Goal: Download file/media: Download file/media

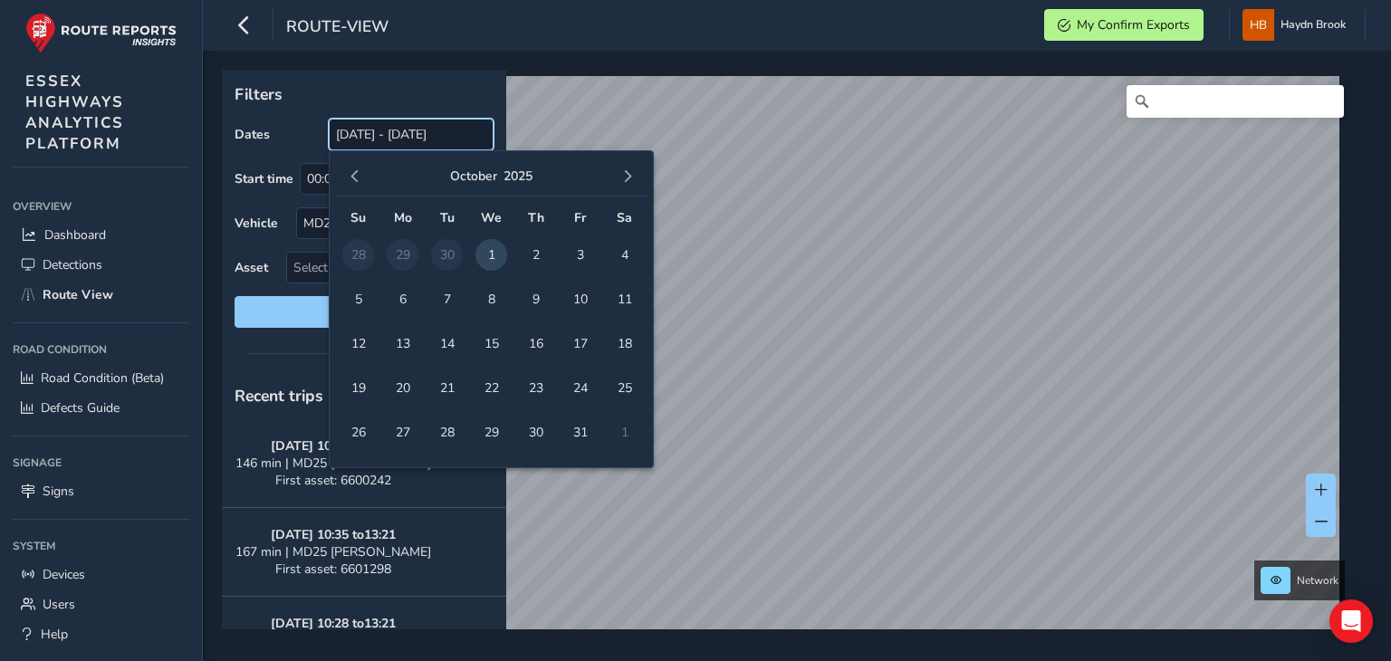
click at [411, 122] on input "[DATE] - [DATE]" at bounding box center [411, 135] width 165 height 32
click at [451, 258] on td "30" at bounding box center [447, 255] width 44 height 44
click at [358, 187] on button "button" at bounding box center [354, 176] width 25 height 25
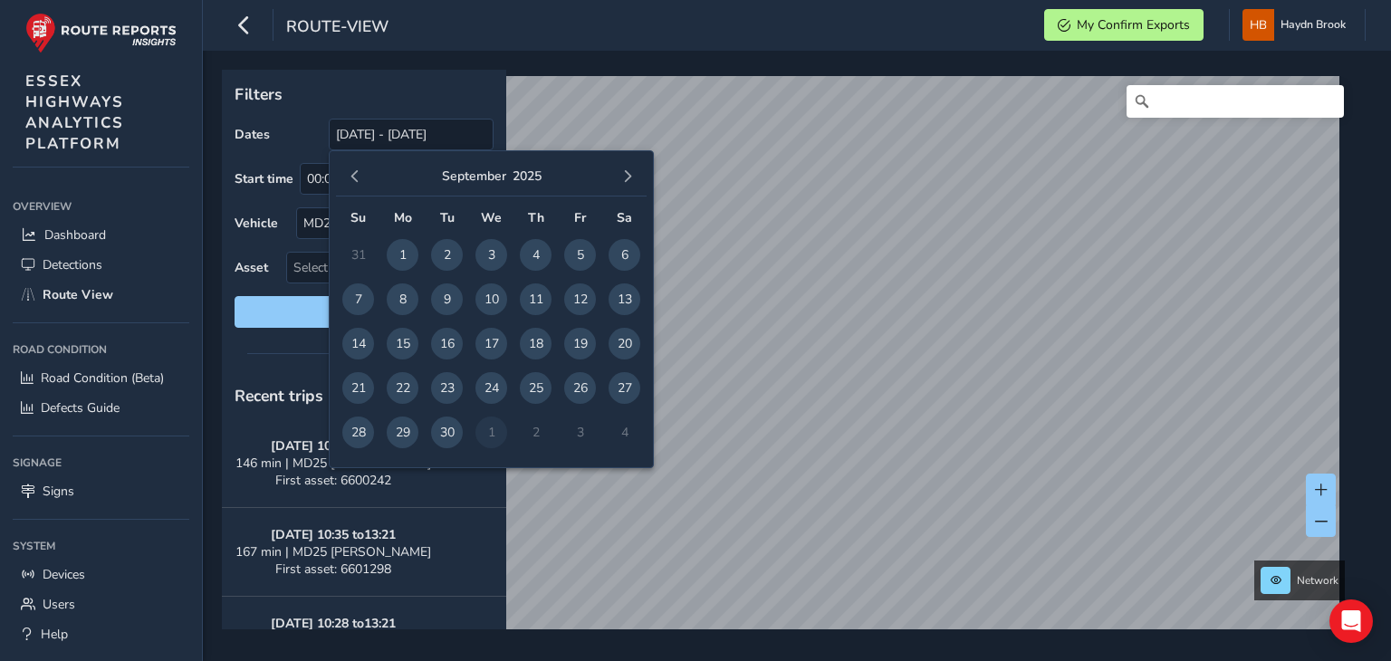
click at [449, 434] on span "30" at bounding box center [447, 433] width 32 height 32
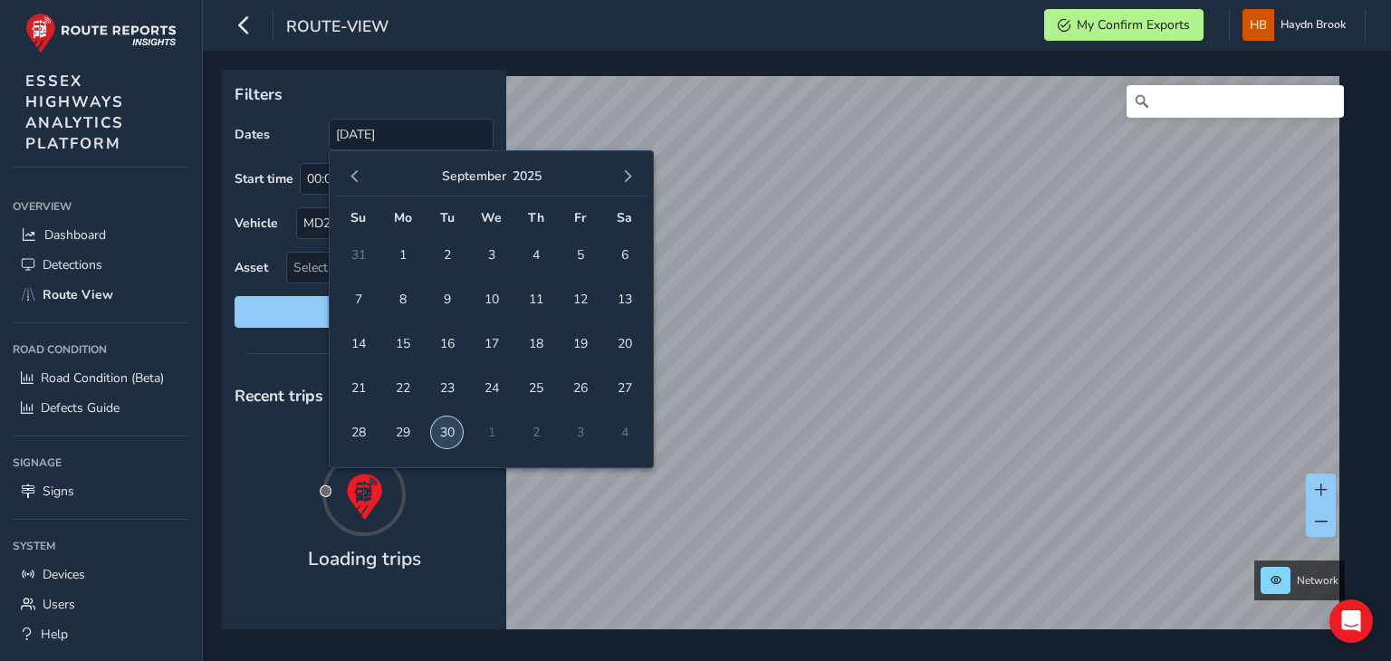
click at [449, 434] on span "30" at bounding box center [447, 433] width 32 height 32
type input "[DATE] - [DATE]"
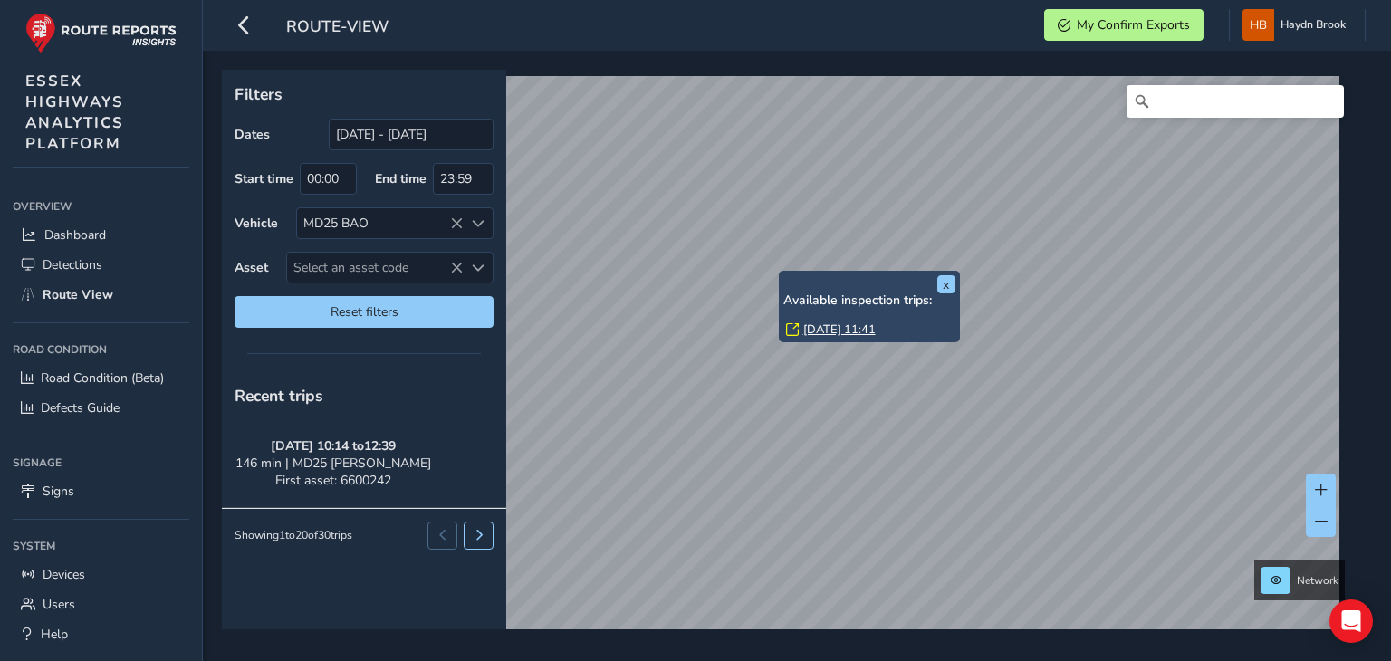
click at [829, 322] on link "[DATE] 11:41" at bounding box center [839, 330] width 72 height 16
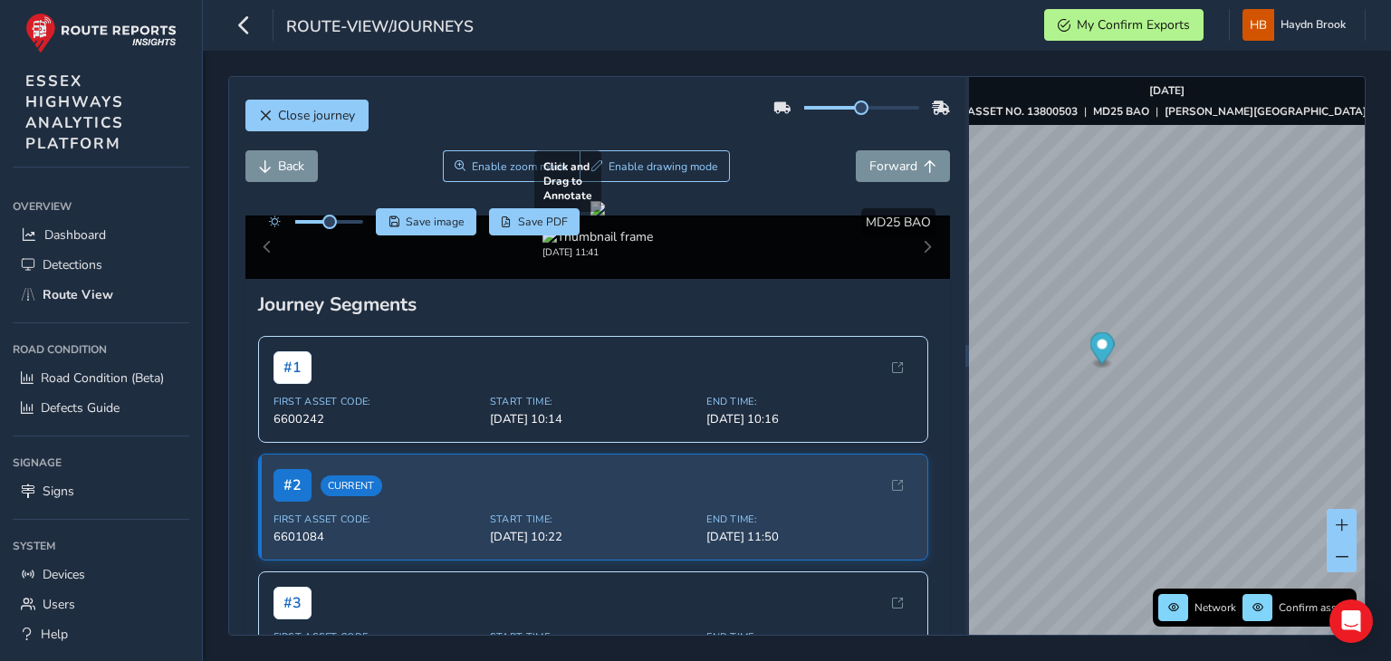
click at [605, 216] on div at bounding box center [598, 208] width 14 height 14
click at [880, 169] on span "Forward" at bounding box center [894, 166] width 48 height 17
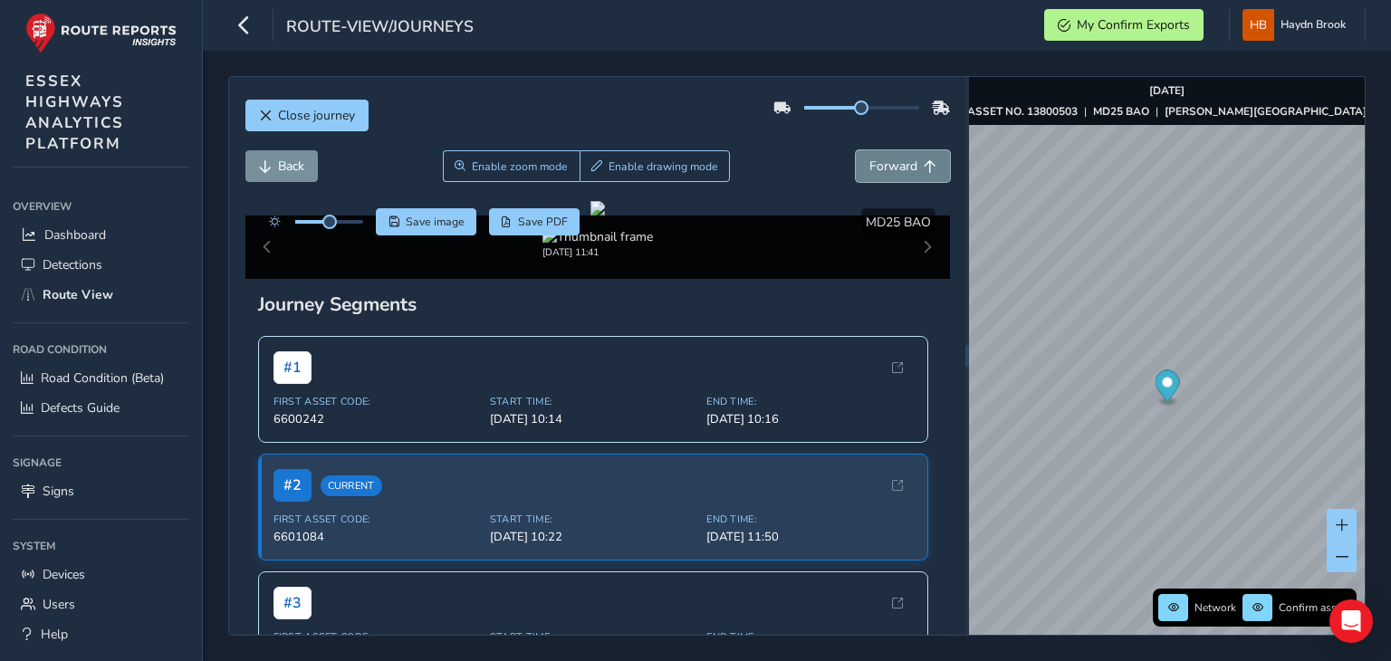
click at [880, 169] on span "Forward" at bounding box center [894, 166] width 48 height 17
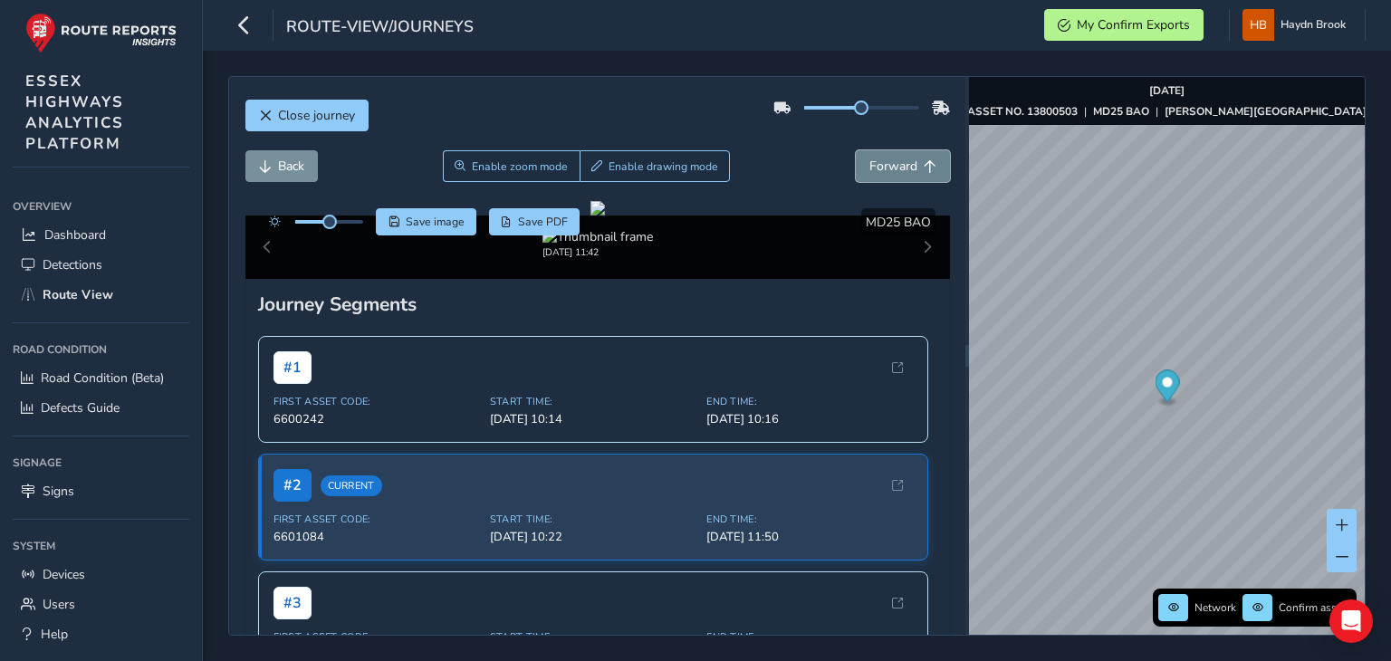
click at [880, 169] on span "Forward" at bounding box center [894, 166] width 48 height 17
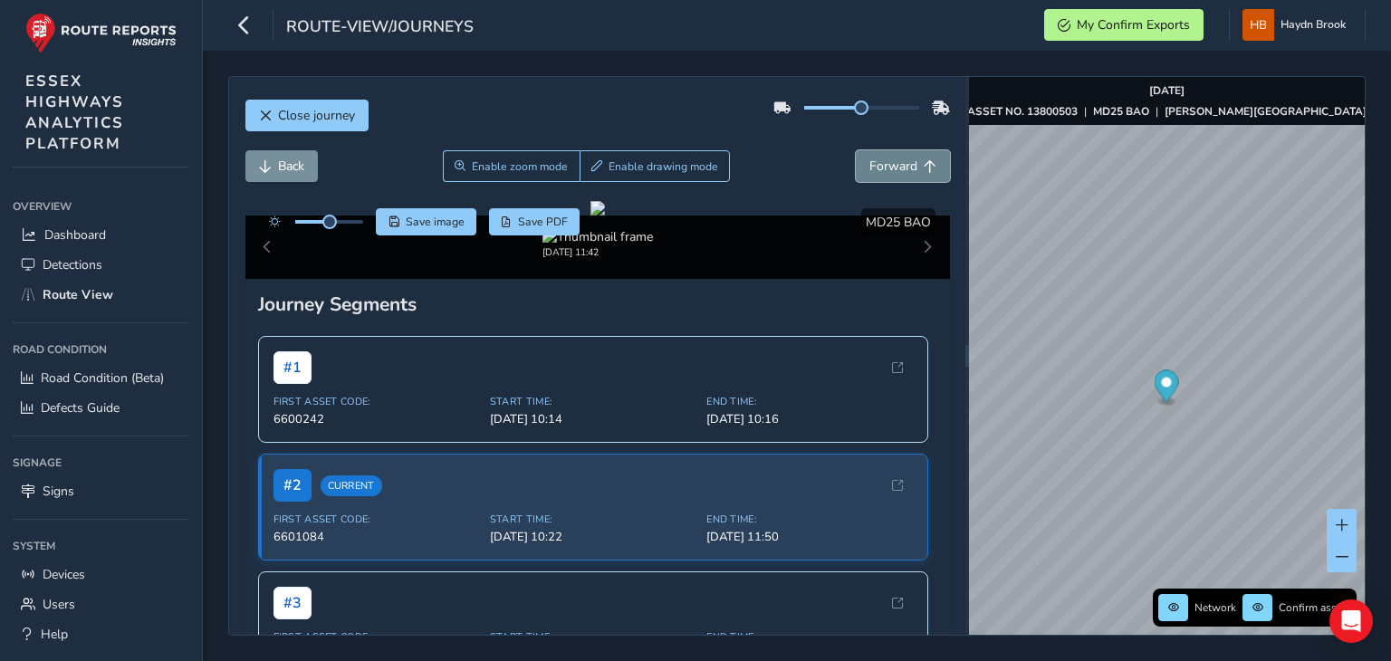
click at [880, 169] on span "Forward" at bounding box center [894, 166] width 48 height 17
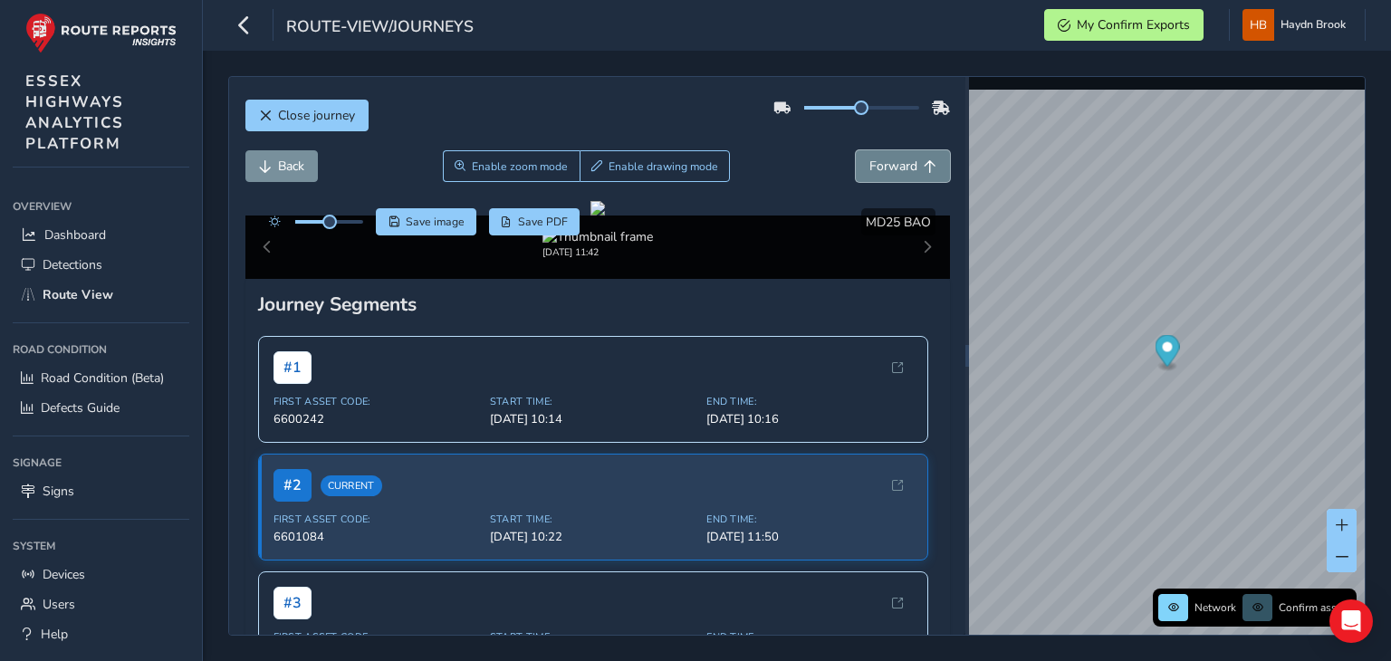
click at [880, 169] on span "Forward" at bounding box center [894, 166] width 48 height 17
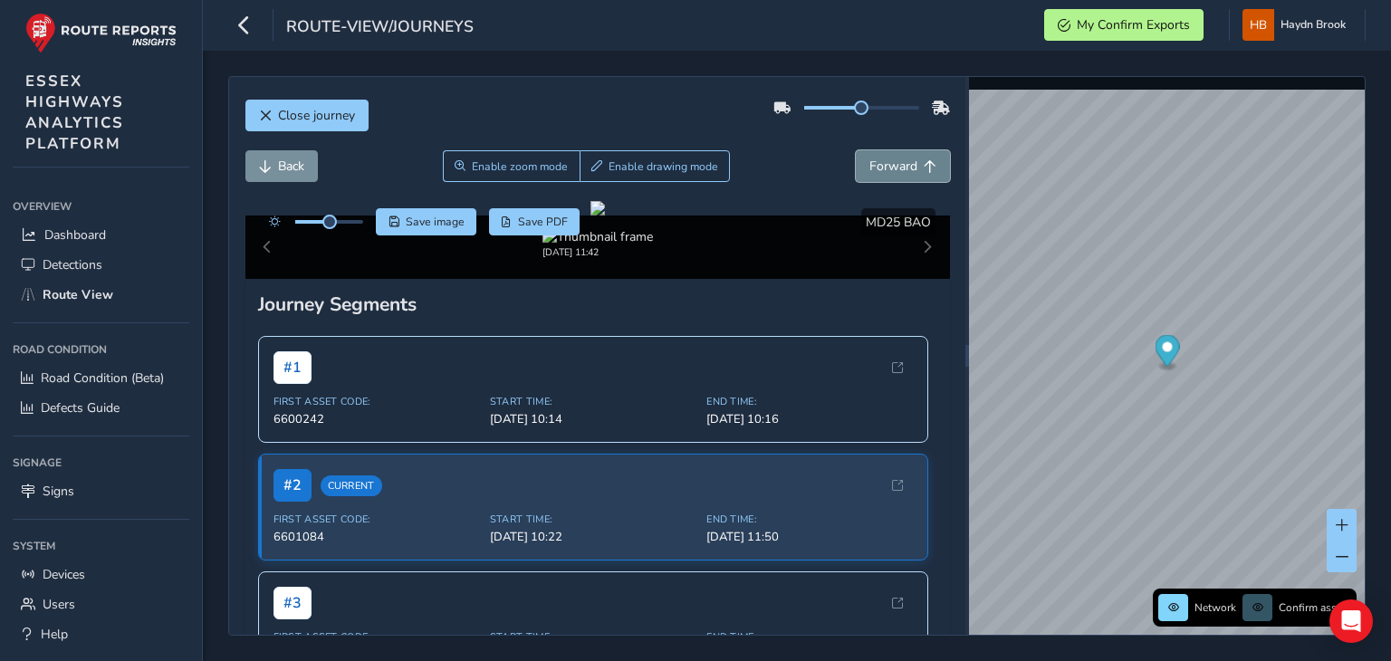
click at [880, 169] on span "Forward" at bounding box center [894, 166] width 48 height 17
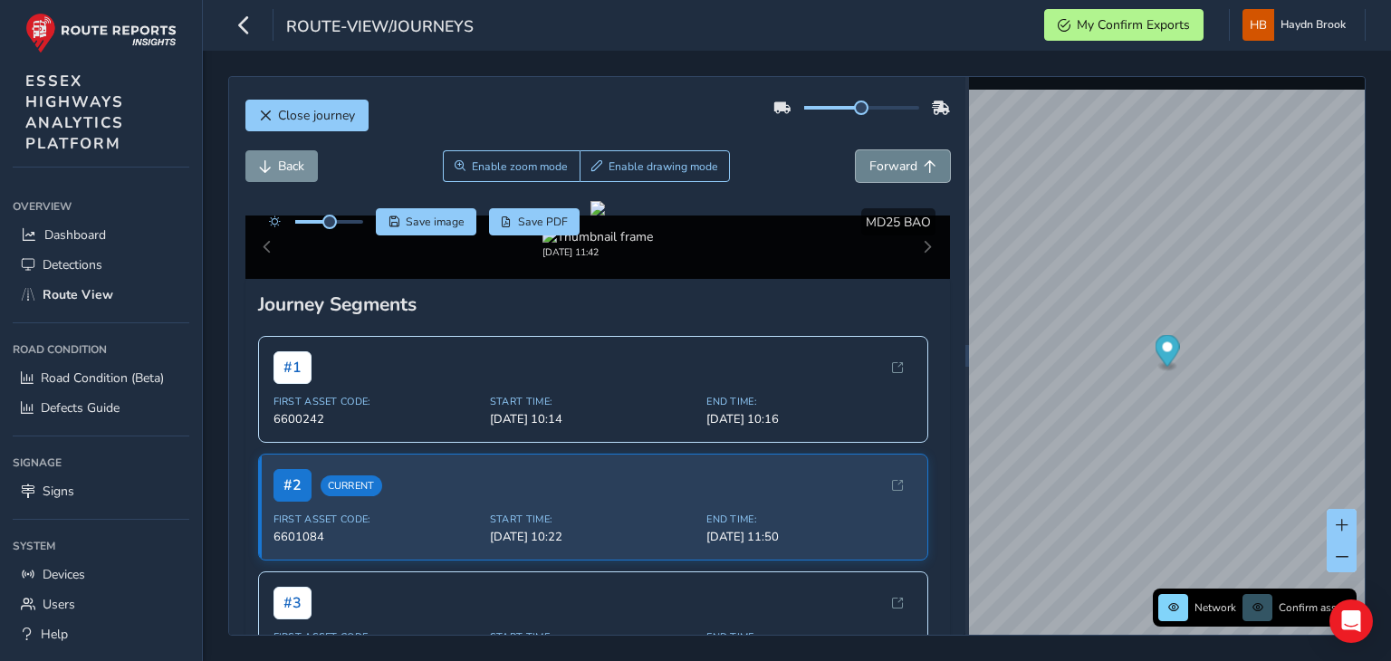
click at [880, 169] on span "Forward" at bounding box center [894, 166] width 48 height 17
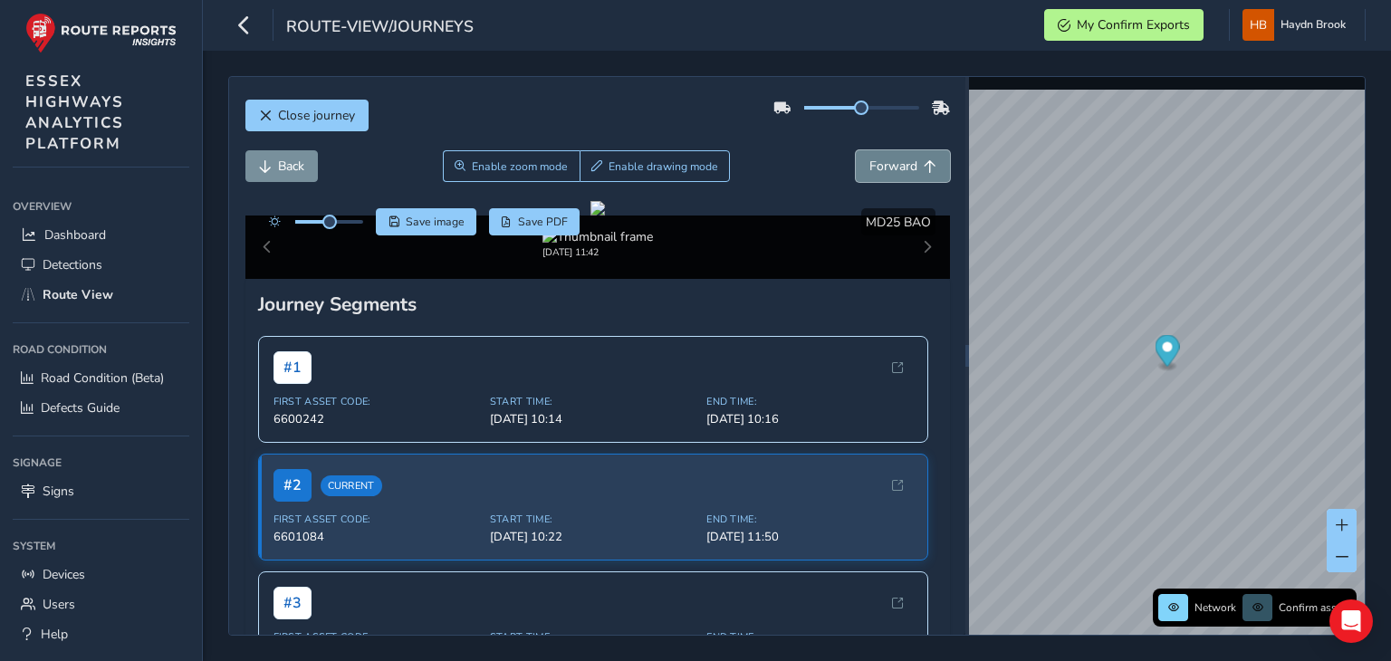
click at [880, 169] on span "Forward" at bounding box center [894, 166] width 48 height 17
click at [279, 178] on button "Back" at bounding box center [281, 166] width 72 height 32
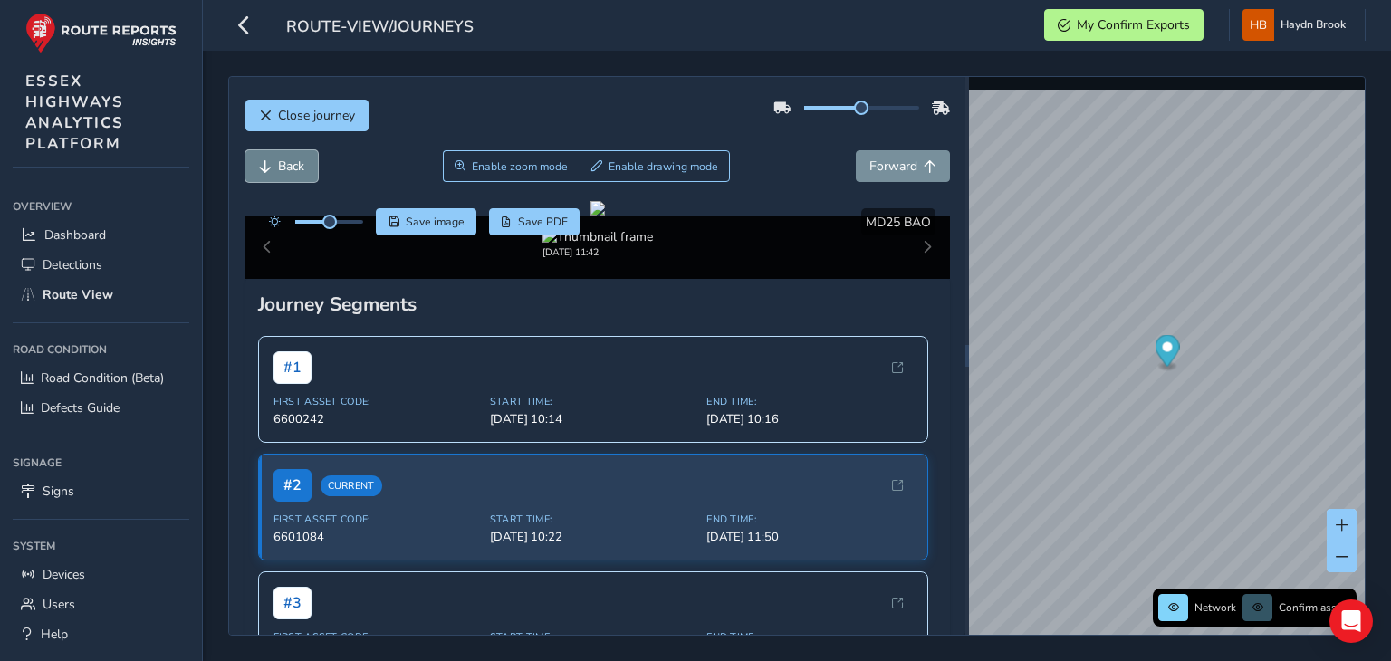
click at [279, 178] on button "Back" at bounding box center [281, 166] width 72 height 32
click at [870, 174] on span "Forward" at bounding box center [894, 166] width 48 height 17
click at [405, 209] on button "Save image" at bounding box center [426, 221] width 101 height 27
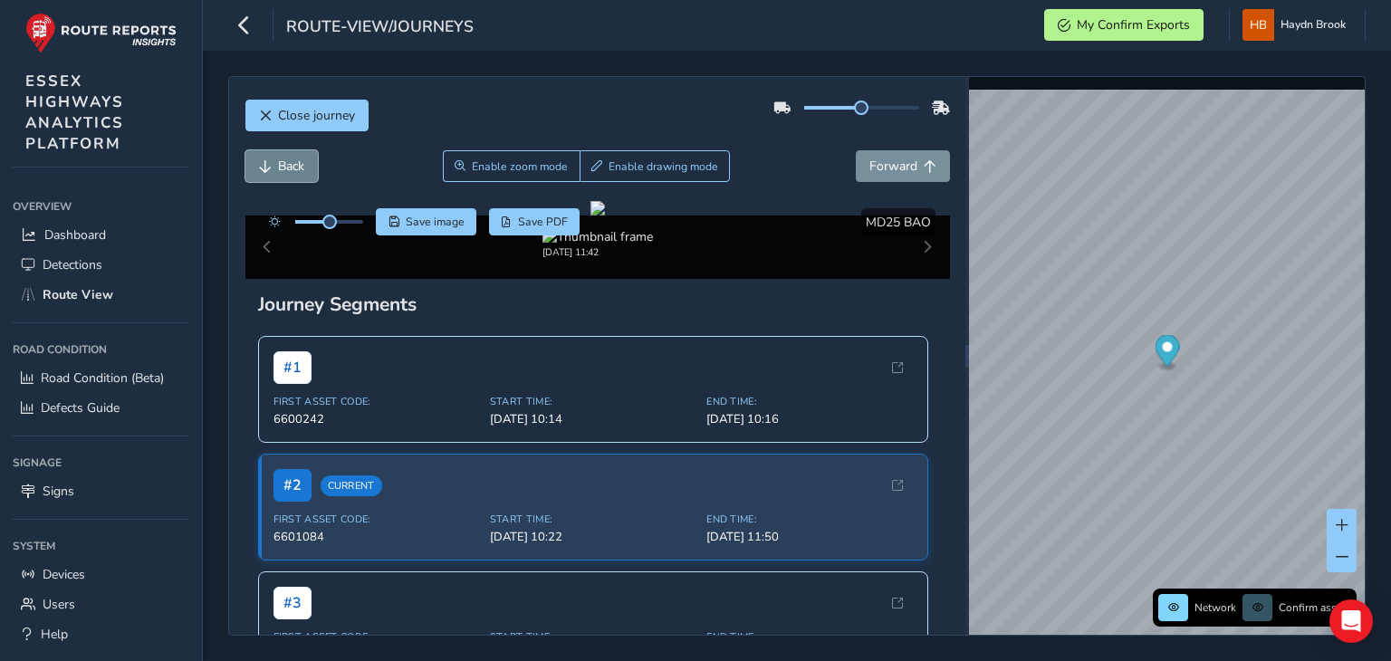
click at [290, 155] on button "Back" at bounding box center [281, 166] width 72 height 32
click at [425, 223] on span "Save image" at bounding box center [435, 222] width 59 height 14
click at [1331, 555] on button at bounding box center [1342, 557] width 30 height 32
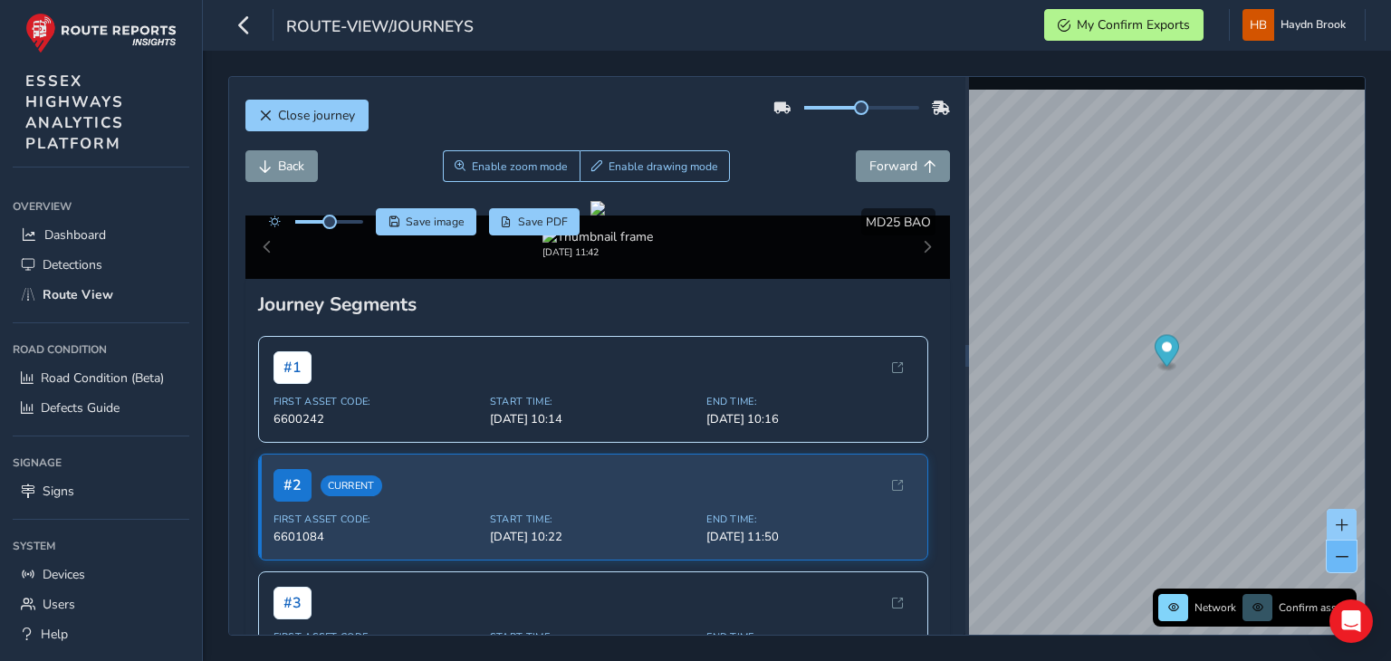
click at [1331, 555] on button at bounding box center [1342, 557] width 30 height 32
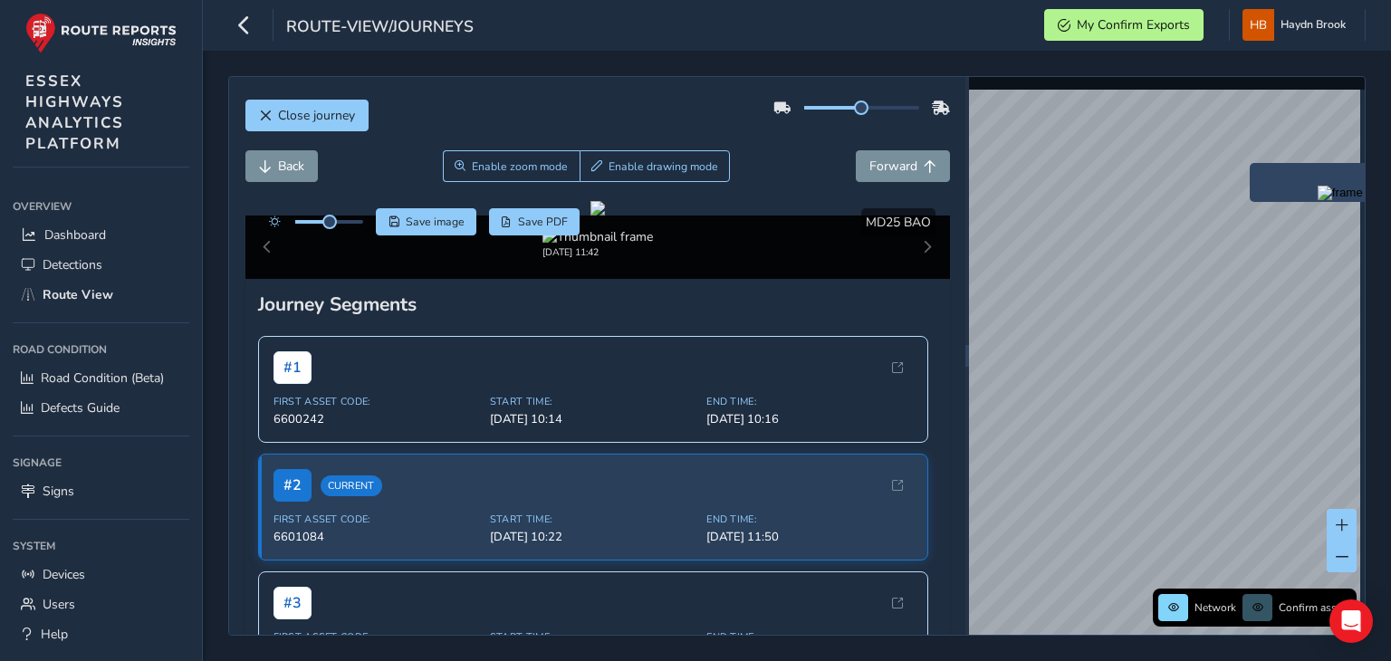
click at [1318, 200] on img "Preview frame" at bounding box center [1340, 193] width 45 height 14
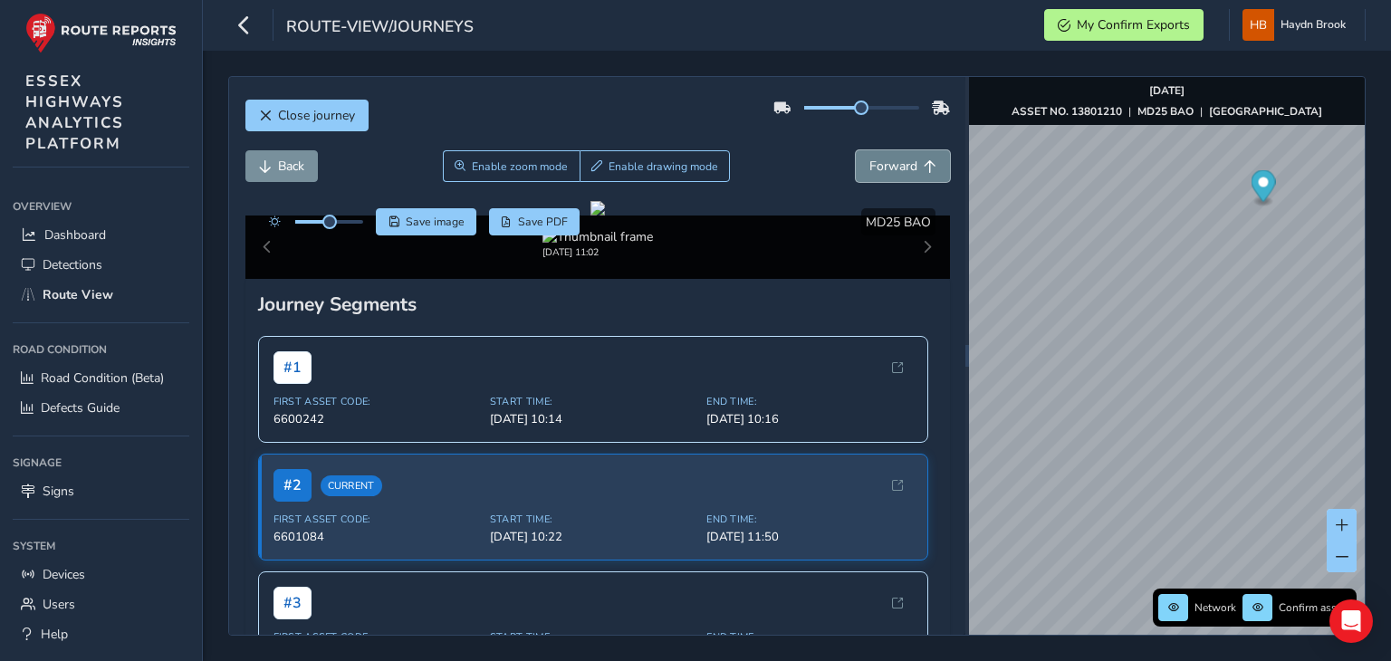
click at [895, 159] on span "Forward" at bounding box center [894, 166] width 48 height 17
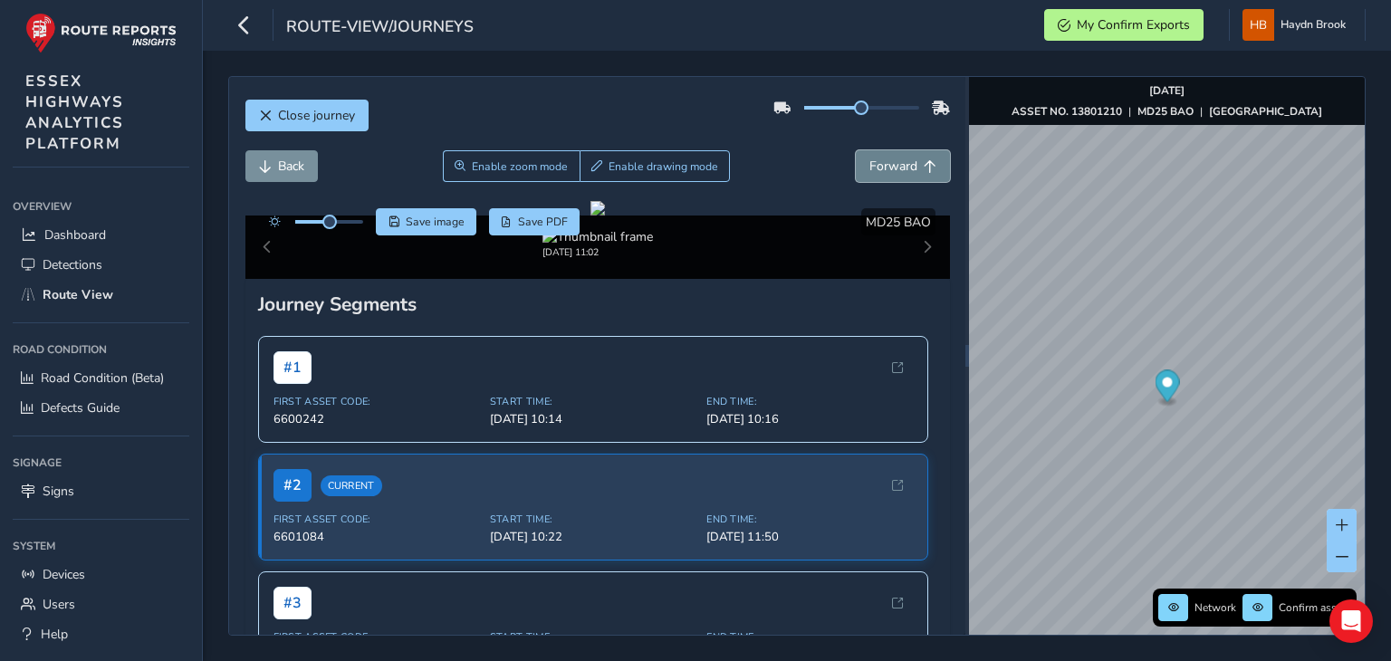
click at [895, 159] on span "Forward" at bounding box center [894, 166] width 48 height 17
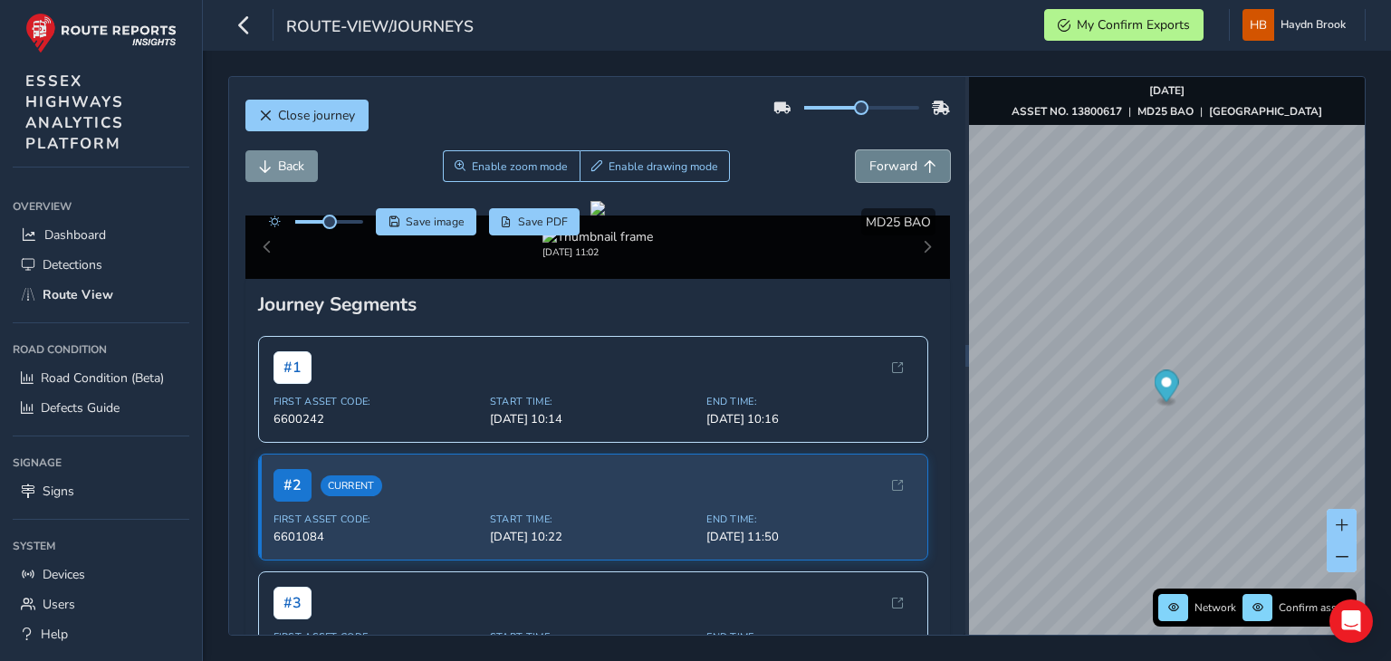
click at [895, 159] on span "Forward" at bounding box center [894, 166] width 48 height 17
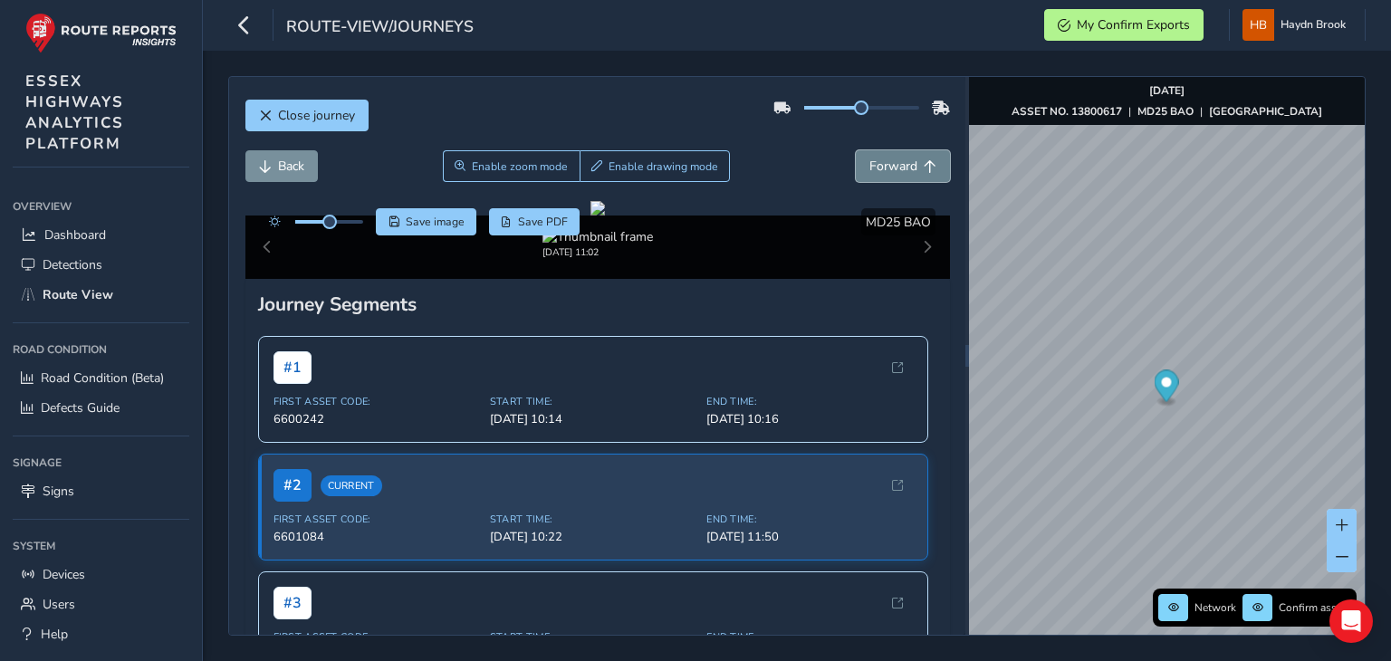
click at [895, 159] on span "Forward" at bounding box center [894, 166] width 48 height 17
click at [1339, 555] on span at bounding box center [1342, 557] width 13 height 13
click at [1188, 396] on img "Preview frame" at bounding box center [1210, 388] width 45 height 14
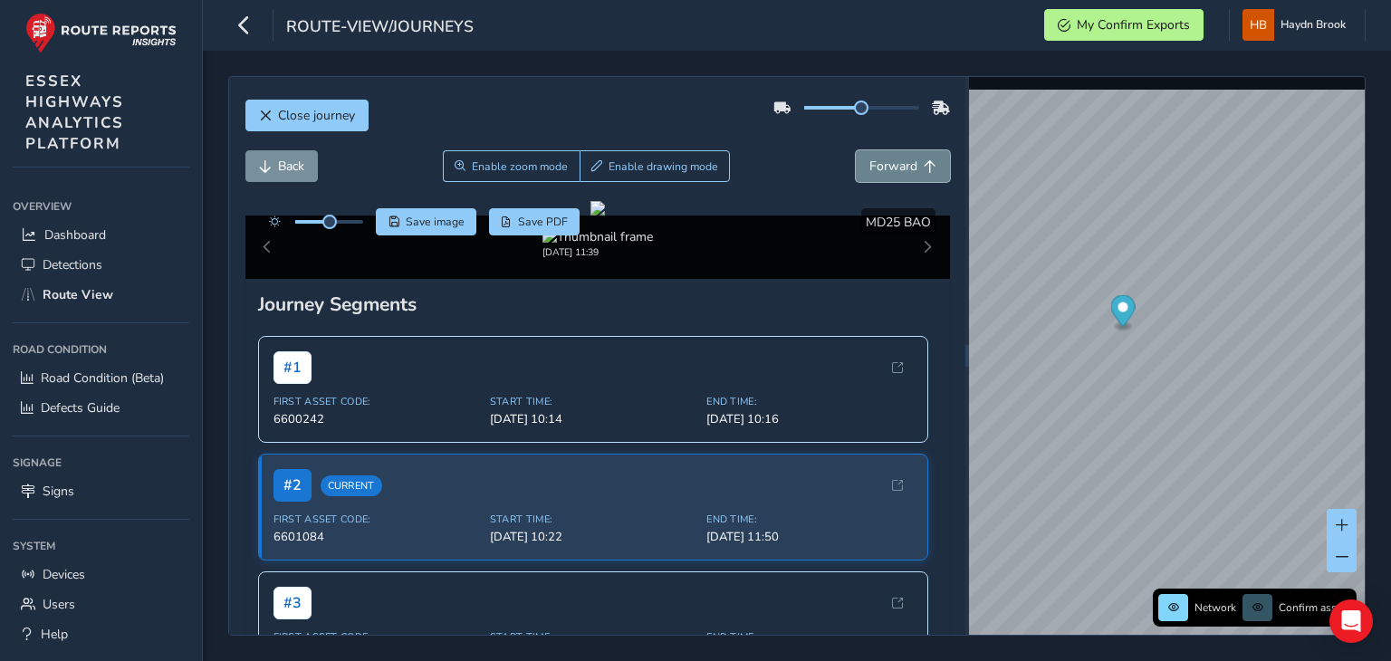
click at [897, 158] on span "Forward" at bounding box center [894, 166] width 48 height 17
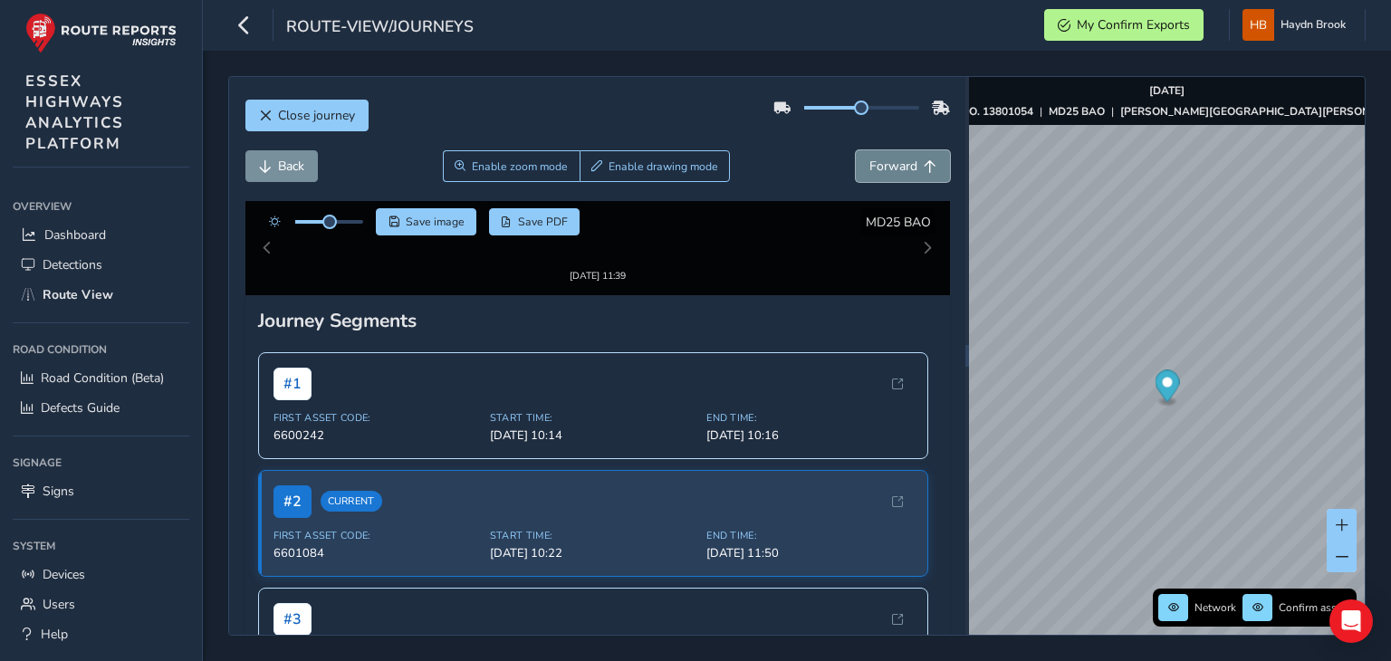
click at [897, 158] on span "Forward" at bounding box center [894, 166] width 48 height 17
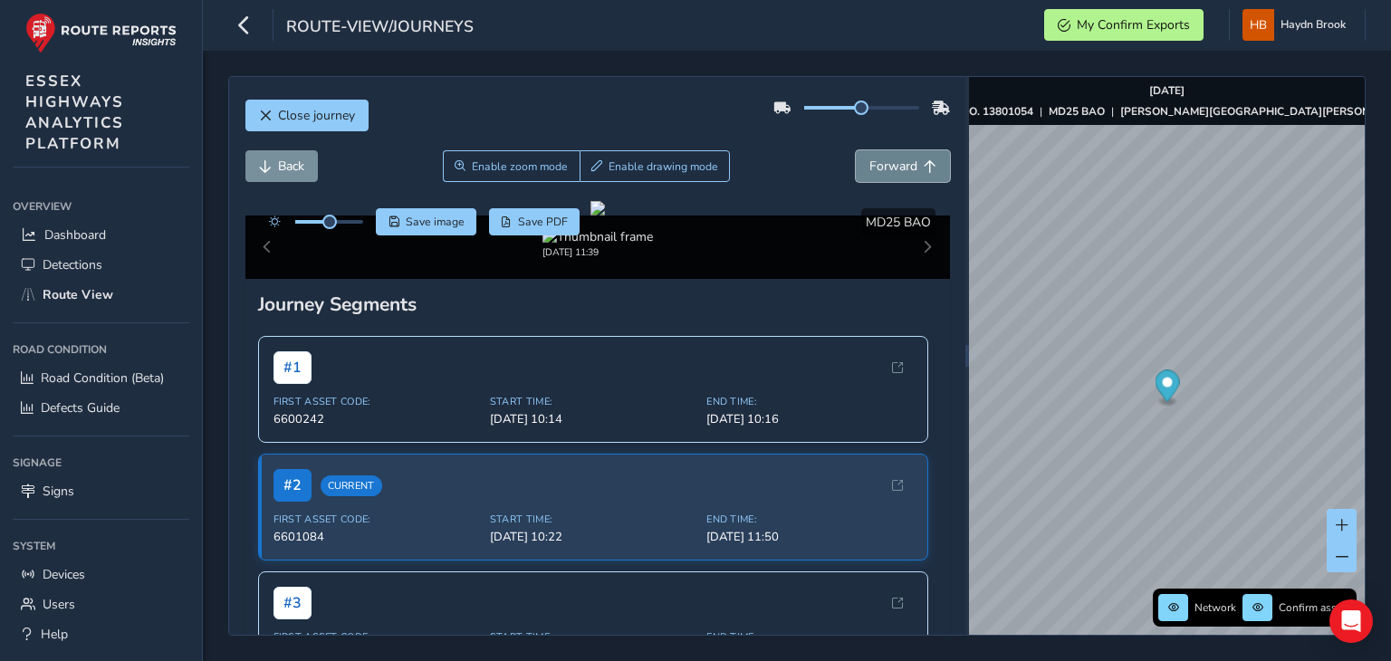
click at [897, 158] on span "Forward" at bounding box center [894, 166] width 48 height 17
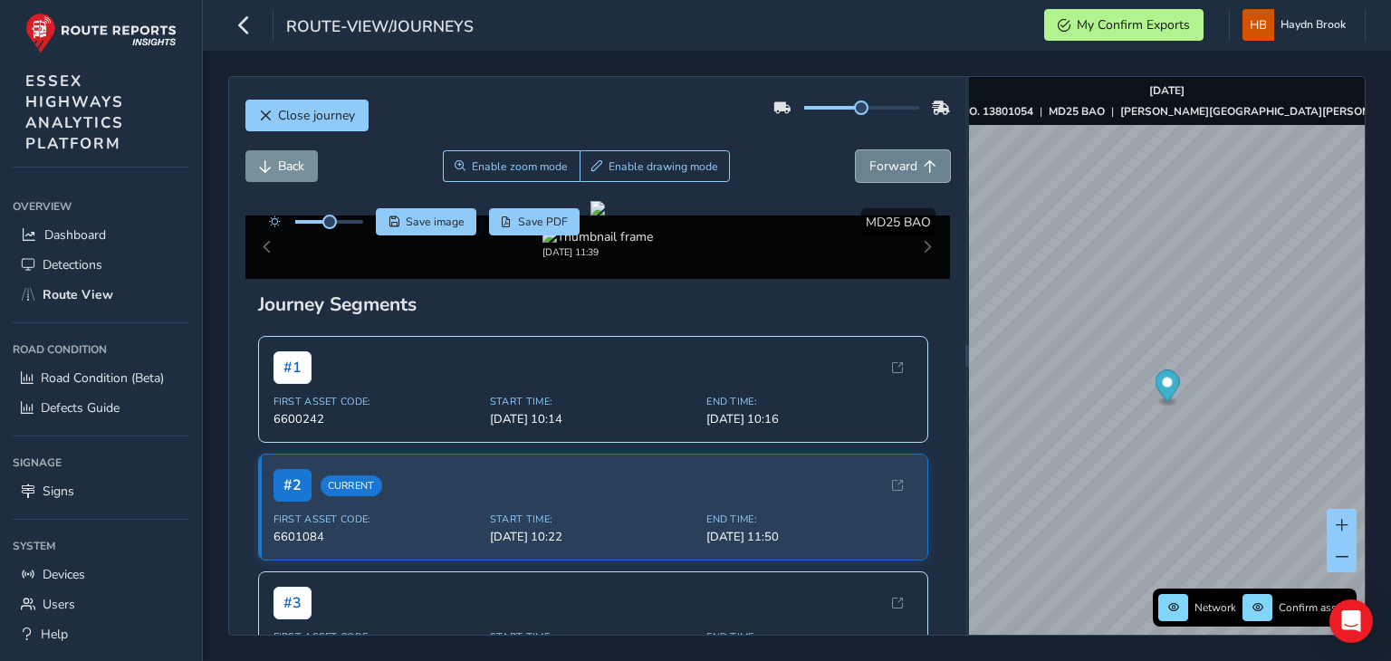
click at [897, 158] on span "Forward" at bounding box center [894, 166] width 48 height 17
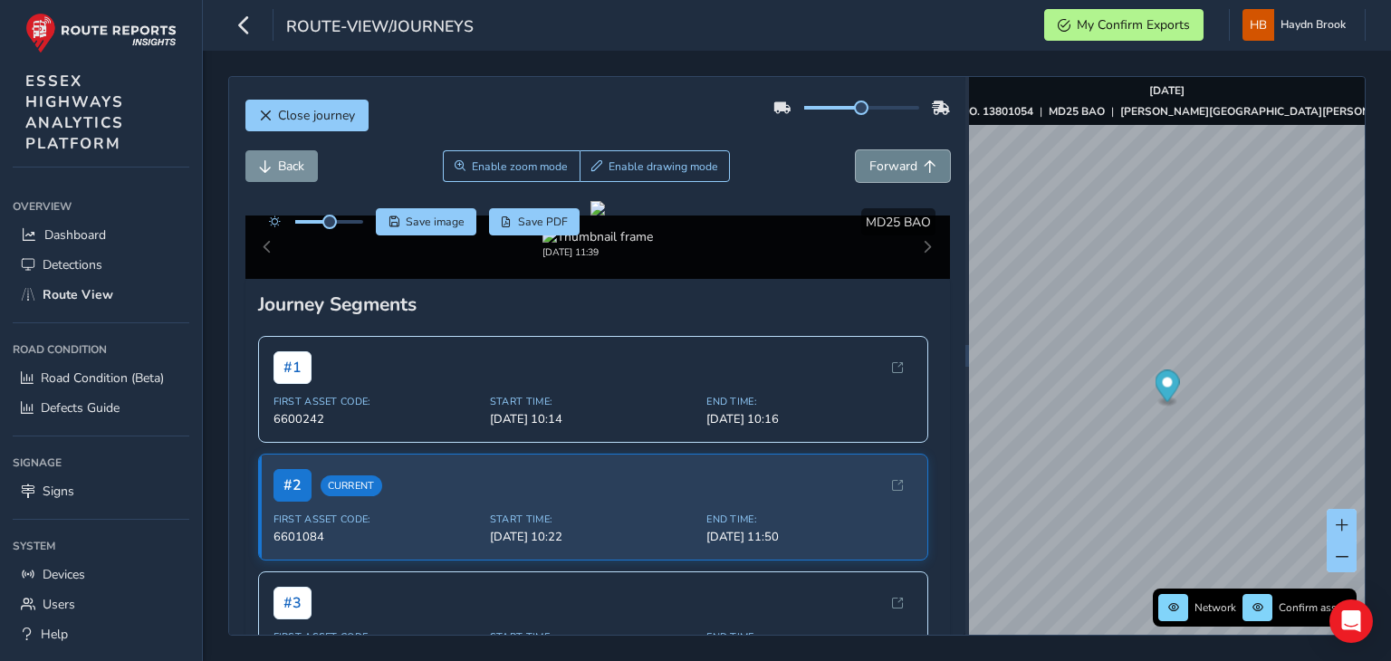
click at [897, 158] on span "Forward" at bounding box center [894, 166] width 48 height 17
click at [1347, 553] on span at bounding box center [1342, 557] width 13 height 13
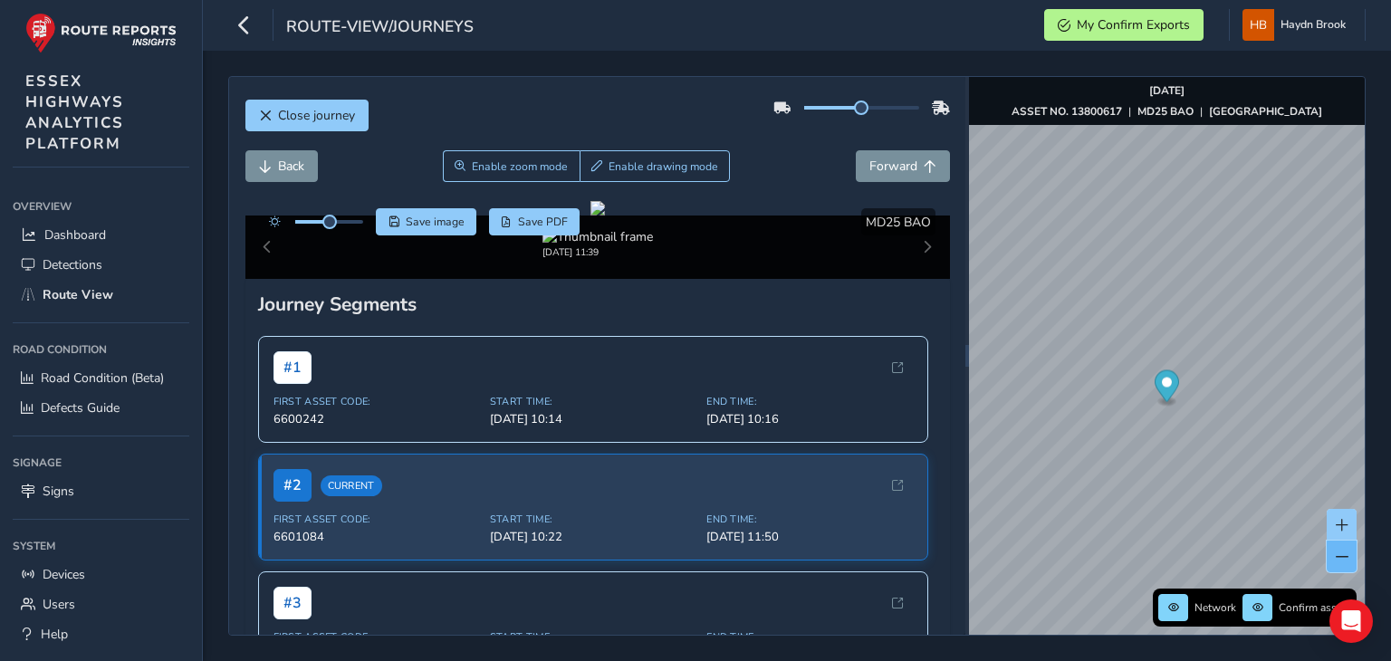
click at [1347, 553] on span at bounding box center [1342, 557] width 13 height 13
click at [1343, 559] on span at bounding box center [1342, 557] width 13 height 13
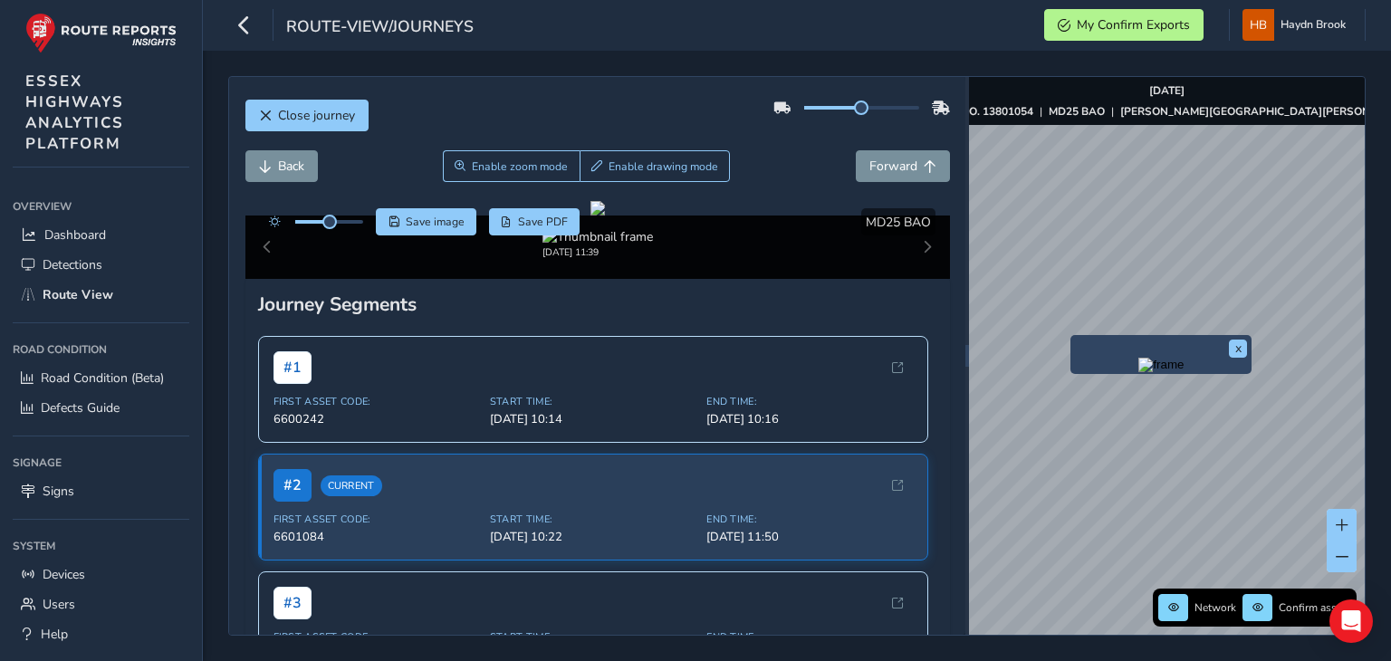
click at [1139, 372] on img "Preview frame" at bounding box center [1161, 365] width 45 height 14
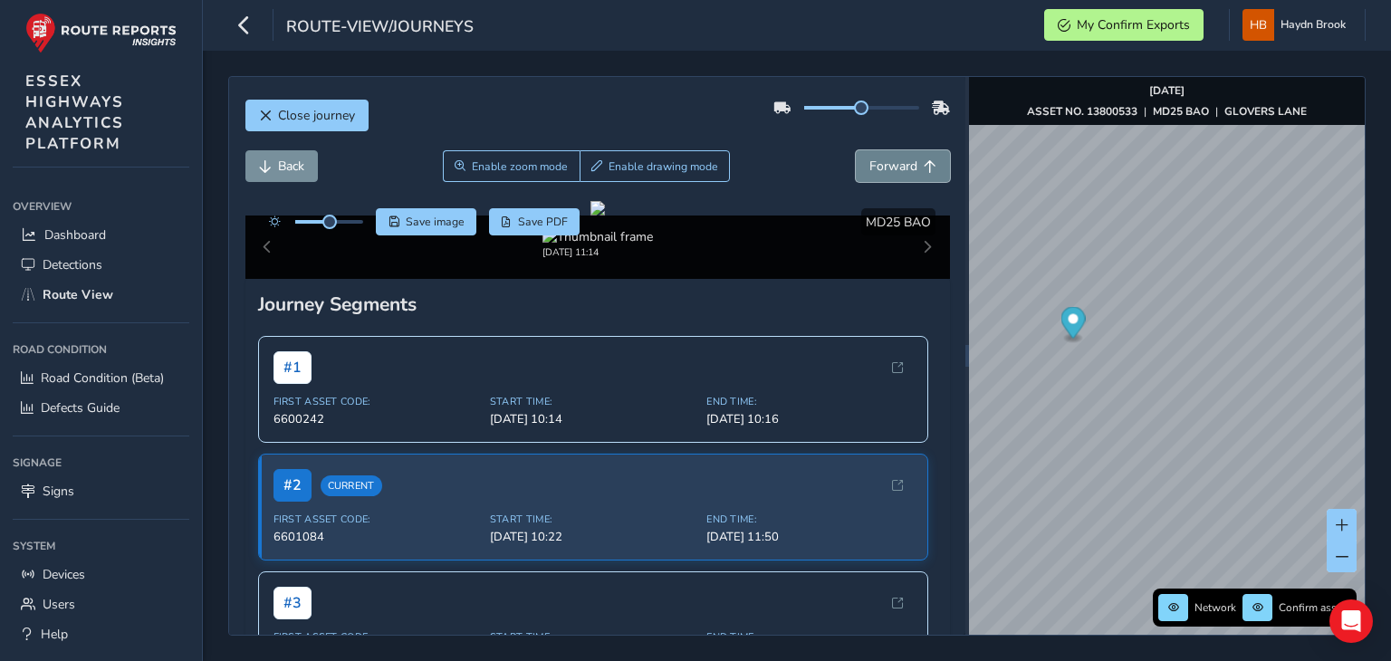
click at [896, 170] on span "Forward" at bounding box center [894, 166] width 48 height 17
click at [409, 226] on span "Save image" at bounding box center [435, 222] width 59 height 14
